Goal: Task Accomplishment & Management: Use online tool/utility

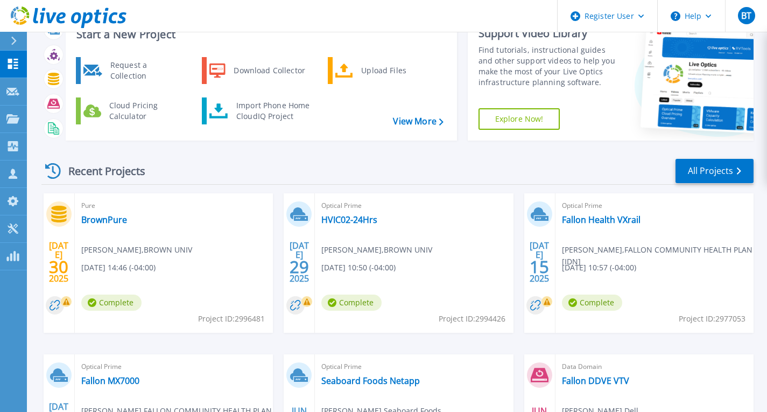
scroll to position [54, 0]
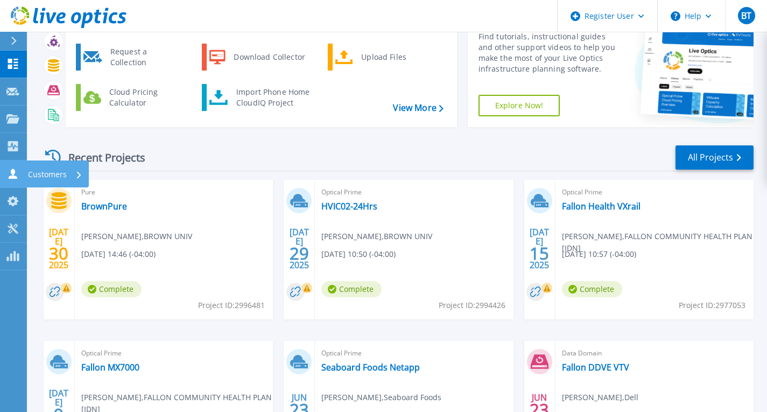
click at [18, 178] on icon at bounding box center [12, 173] width 13 height 10
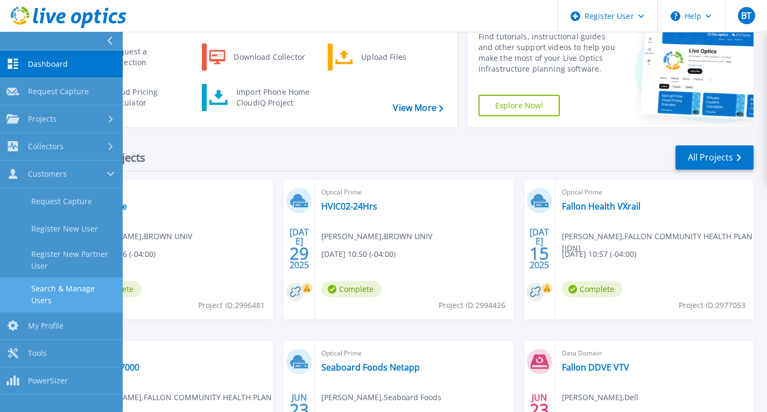
click at [55, 298] on link "Search & Manage Users" at bounding box center [61, 294] width 123 height 34
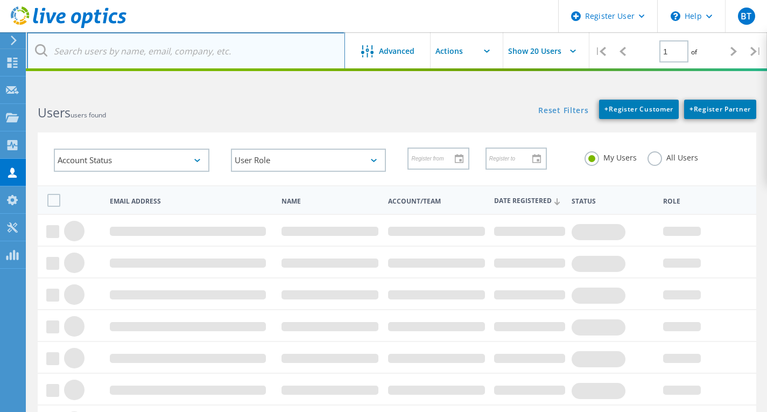
click at [132, 57] on input "text" at bounding box center [186, 51] width 318 height 38
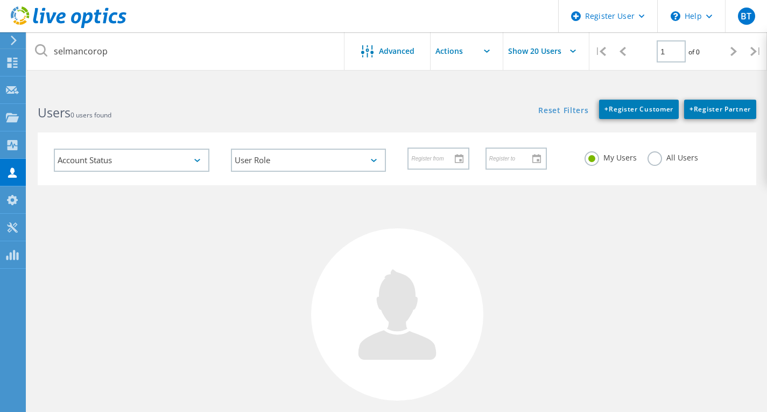
click at [650, 152] on label "All Users" at bounding box center [672, 156] width 51 height 10
click at [0, 0] on input "All Users" at bounding box center [0, 0] width 0 height 0
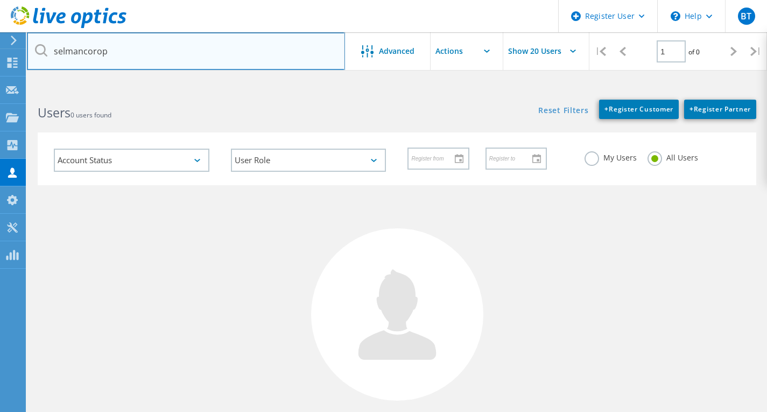
click at [217, 62] on input "selmancorop" at bounding box center [186, 51] width 318 height 38
click at [217, 62] on input "selmancorp" at bounding box center [186, 51] width 318 height 38
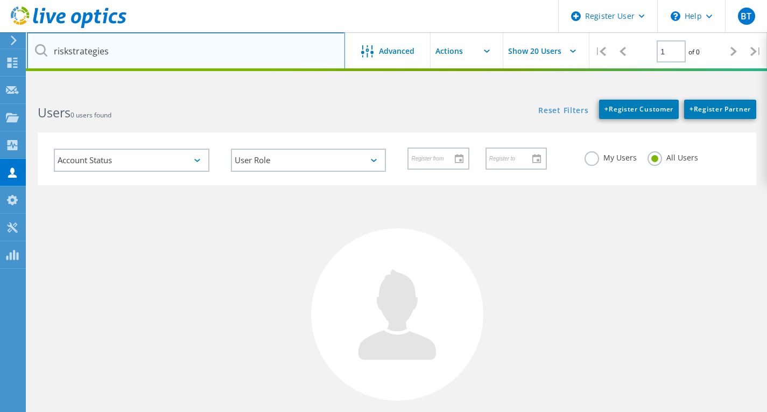
type input "riskstrategies"
